Goal: Task Accomplishment & Management: Complete application form

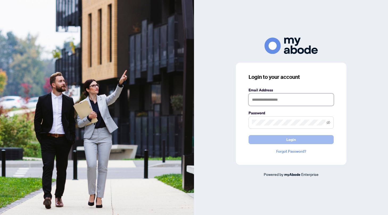
type input "**********"
click at [264, 139] on button "Login" at bounding box center [290, 139] width 85 height 9
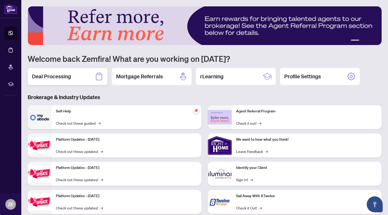
click at [48, 77] on h2 "Deal Processing" at bounding box center [51, 76] width 39 height 7
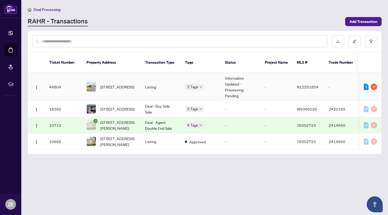
click at [98, 82] on div "28 Lorridge St, Richmond Hill, Ontario L4E 3W4, Canada" at bounding box center [111, 87] width 50 height 10
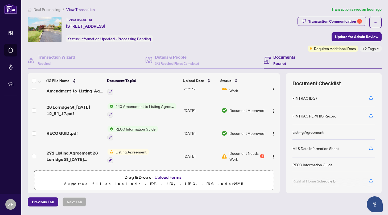
scroll to position [16, 0]
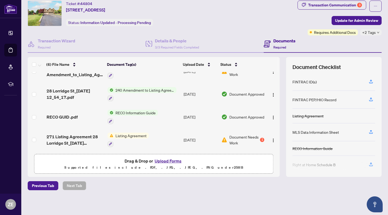
click at [183, 167] on p "Supported files include .PDF, .JPG, .JPEG, .PNG under 25 MB" at bounding box center [154, 167] width 232 height 6
click at [144, 163] on span "Drag & Drop or Upload Forms" at bounding box center [153, 160] width 59 height 7
click at [165, 161] on button "Upload Forms" at bounding box center [168, 160] width 30 height 7
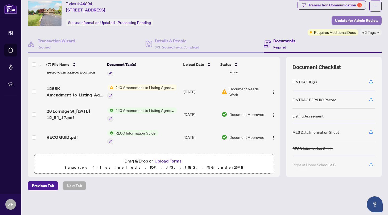
click at [362, 19] on span "Update for Admin Review" at bounding box center [356, 20] width 43 height 9
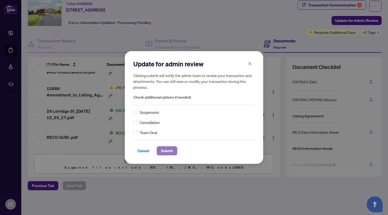
click at [165, 150] on span "Submit" at bounding box center [167, 150] width 12 height 9
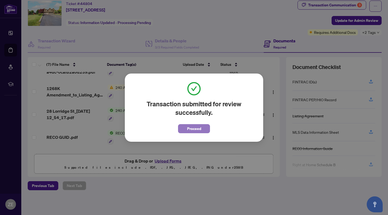
click at [200, 128] on span "Proceed" at bounding box center [194, 128] width 14 height 9
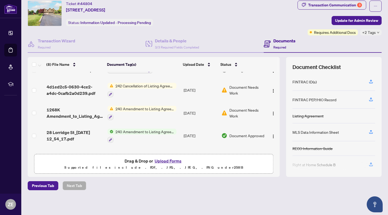
scroll to position [0, 0]
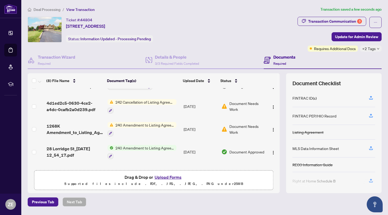
click at [165, 176] on button "Upload Forms" at bounding box center [168, 176] width 30 height 7
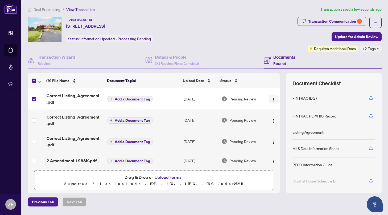
click at [271, 101] on img "button" at bounding box center [273, 99] width 4 height 4
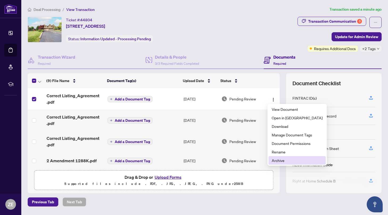
click at [290, 161] on span "Archive" at bounding box center [297, 160] width 51 height 6
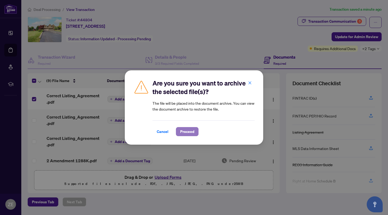
click at [189, 131] on span "Proceed" at bounding box center [187, 131] width 14 height 9
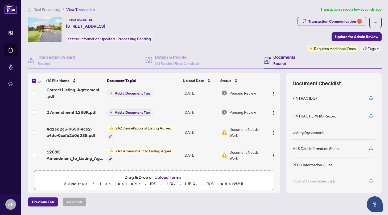
scroll to position [27, 0]
click at [120, 127] on span "242 Cancellation of Listing Agreement - Authority to Offer for Sale" at bounding box center [144, 127] width 63 height 6
click at [358, 34] on span "Update for Admin Review" at bounding box center [356, 36] width 43 height 9
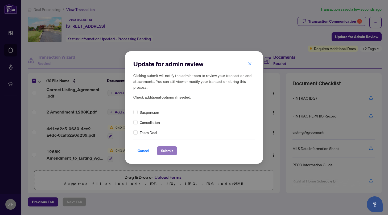
click at [166, 150] on span "Submit" at bounding box center [167, 150] width 12 height 9
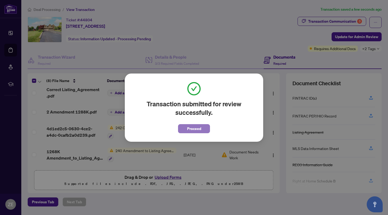
click at [199, 129] on span "Proceed" at bounding box center [194, 128] width 14 height 9
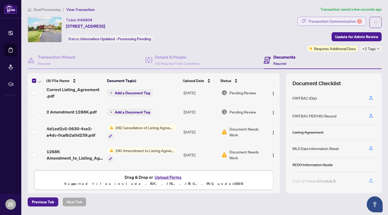
click at [330, 20] on div "Transaction Communication 3" at bounding box center [335, 21] width 54 height 9
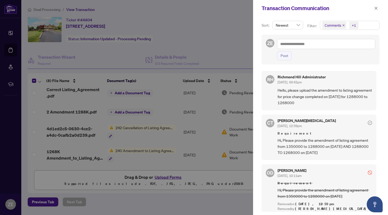
click at [314, 23] on p "Filter:" at bounding box center [312, 26] width 10 height 6
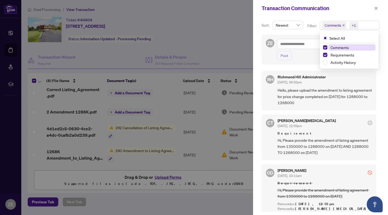
click at [330, 24] on span "Comments" at bounding box center [332, 25] width 16 height 5
click at [325, 47] on span "Select Comments" at bounding box center [325, 47] width 4 height 4
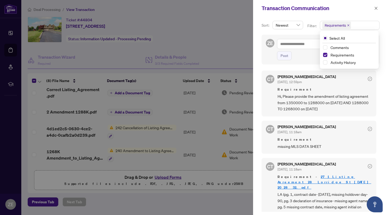
scroll to position [0, 0]
click at [377, 5] on span "button" at bounding box center [376, 8] width 4 height 9
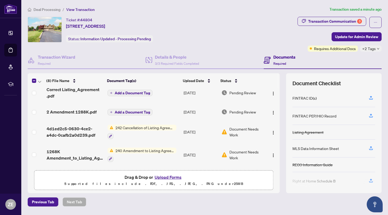
click at [243, 129] on span "Document Needs Work" at bounding box center [246, 132] width 35 height 12
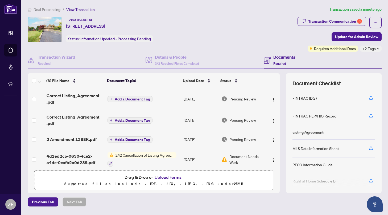
click at [131, 156] on span "242 Cancellation of Listing Agreement - Authority to Offer for Sale" at bounding box center [144, 155] width 63 height 6
click at [166, 199] on div "Previous Tab Next Tab" at bounding box center [205, 201] width 354 height 9
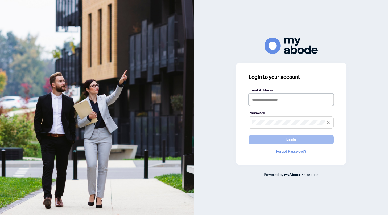
type input "**********"
click at [255, 138] on button "Login" at bounding box center [290, 139] width 85 height 9
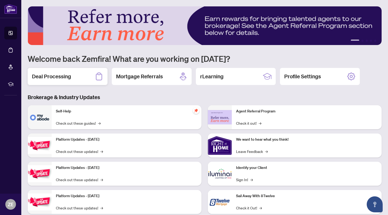
click at [46, 76] on h2 "Deal Processing" at bounding box center [51, 76] width 39 height 7
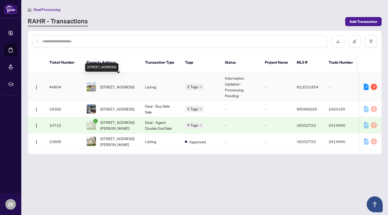
click at [108, 84] on span "[STREET_ADDRESS]" at bounding box center [117, 87] width 34 height 6
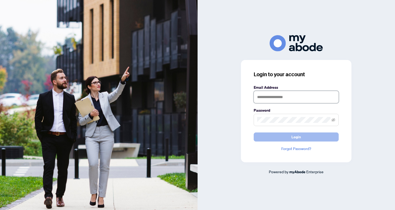
type input "**********"
click at [306, 136] on button "Login" at bounding box center [296, 136] width 85 height 9
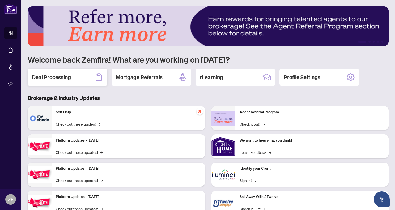
click at [44, 77] on h2 "Deal Processing" at bounding box center [51, 76] width 39 height 7
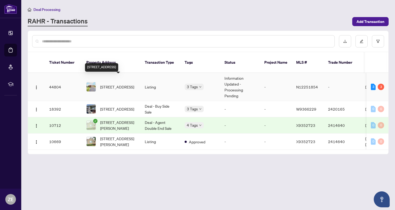
click at [111, 84] on span "[STREET_ADDRESS]" at bounding box center [117, 87] width 34 height 6
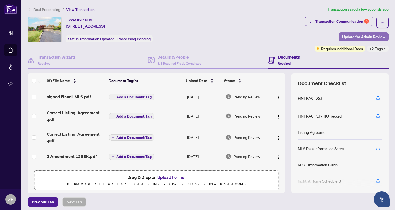
click at [362, 36] on span "Update for Admin Review" at bounding box center [364, 36] width 43 height 9
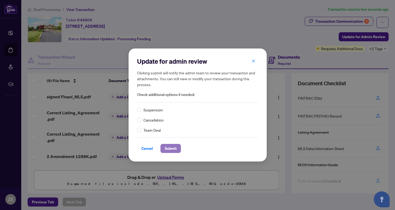
click at [171, 148] on span "Submit" at bounding box center [171, 148] width 12 height 9
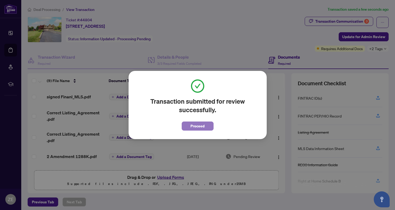
drag, startPoint x: 188, startPoint y: 126, endPoint x: 185, endPoint y: 131, distance: 6.7
click at [188, 126] on button "Proceed" at bounding box center [198, 125] width 32 height 9
